Goal: Information Seeking & Learning: Learn about a topic

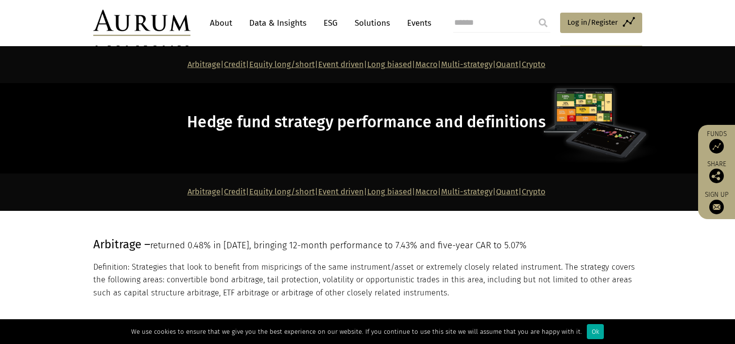
scroll to position [3248, 0]
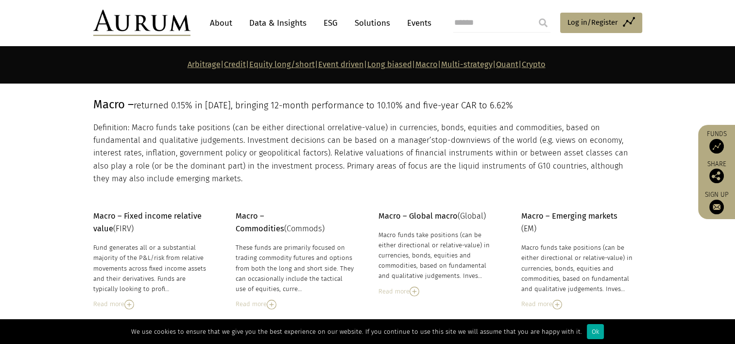
click at [293, 19] on link "Data & Insights" at bounding box center [277, 23] width 67 height 18
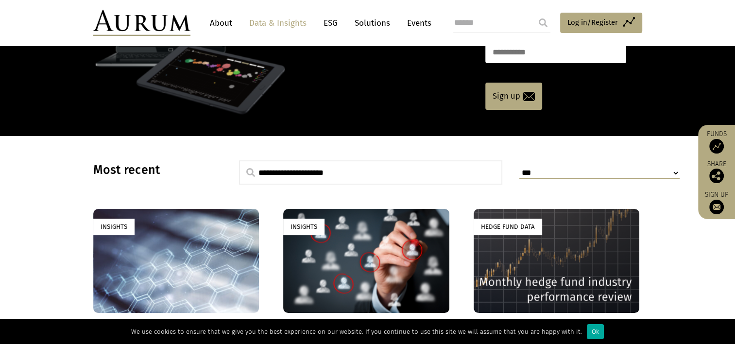
scroll to position [194, 0]
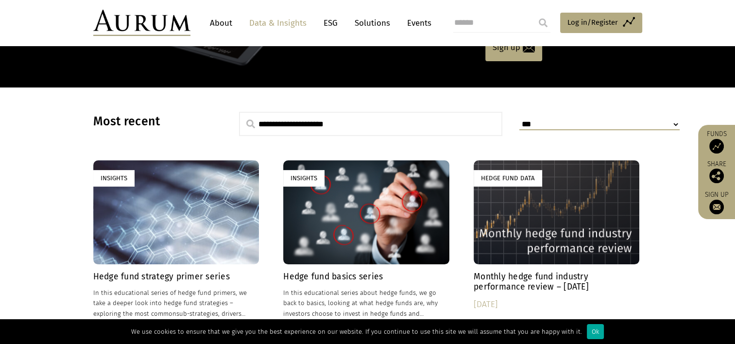
click at [322, 127] on input "text" at bounding box center [371, 124] width 264 height 24
type input "**********"
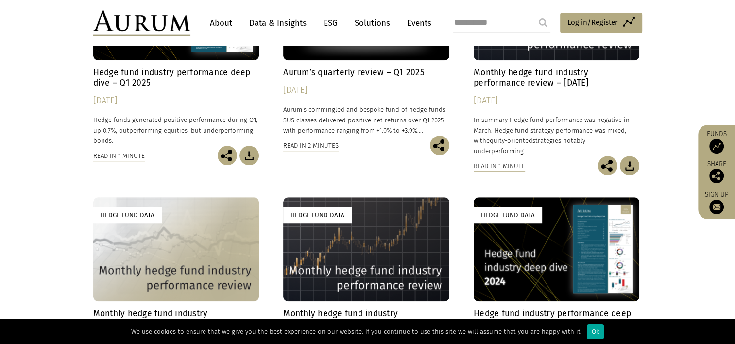
scroll to position [729, 0]
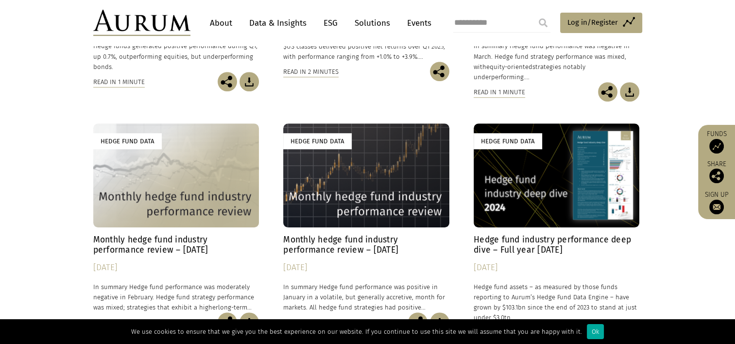
click at [507, 235] on h4 "Hedge fund industry performance deep dive – Full year 2024" at bounding box center [557, 245] width 166 height 20
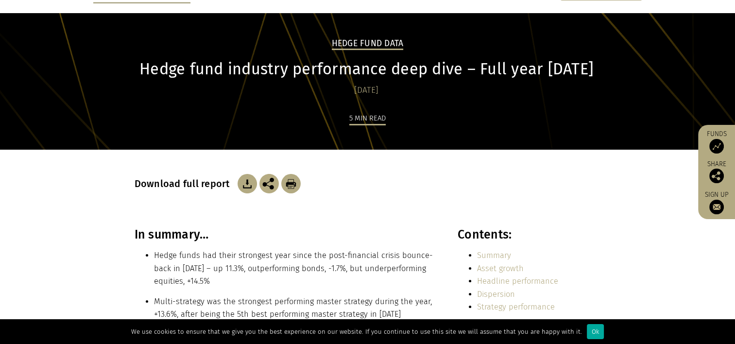
scroll to position [146, 0]
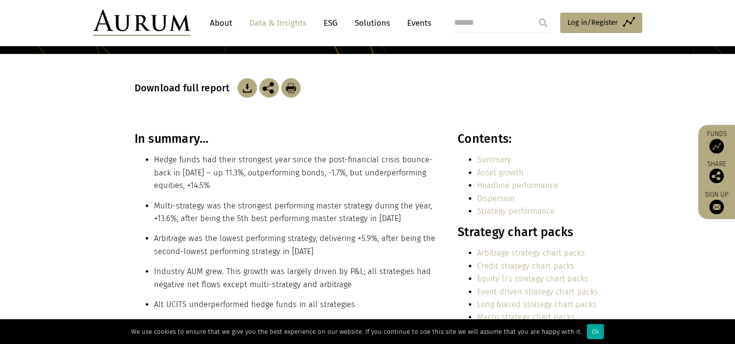
click at [493, 202] on link "Dispersion" at bounding box center [496, 198] width 38 height 9
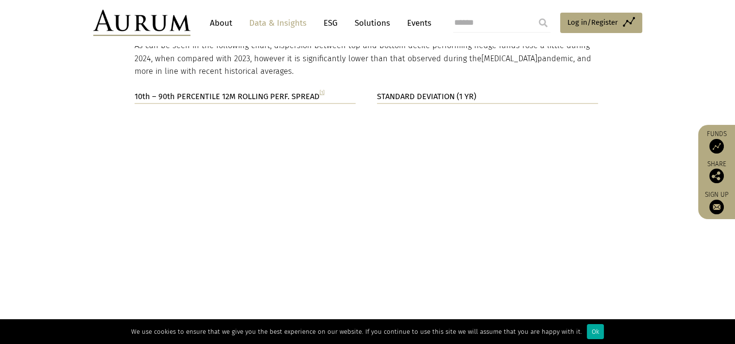
scroll to position [1666, 0]
